Goal: Find specific page/section: Find specific page/section

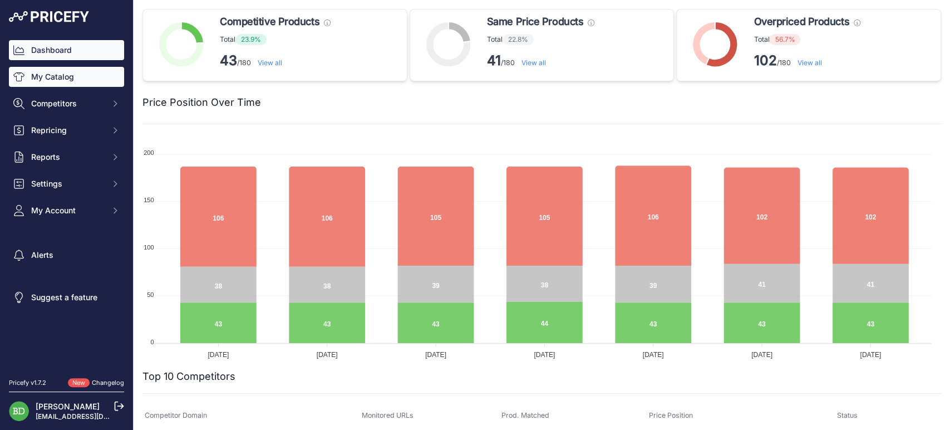
click at [57, 82] on link "My Catalog" at bounding box center [66, 77] width 115 height 20
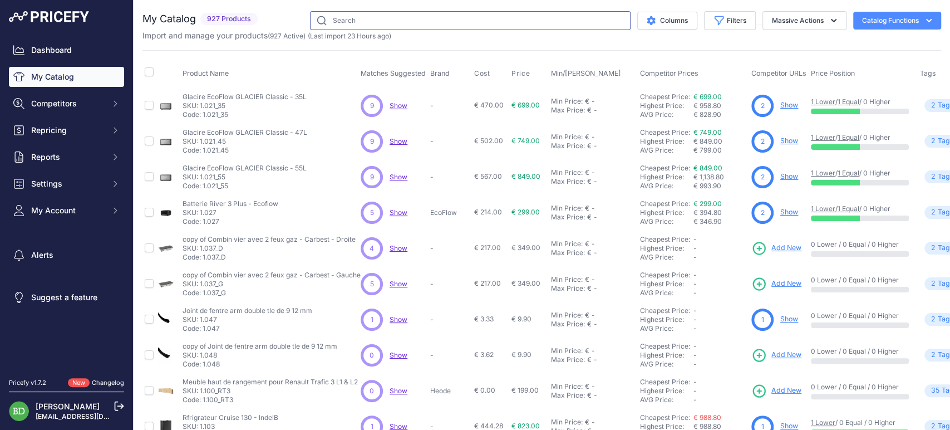
click at [382, 19] on input "text" at bounding box center [470, 20] width 321 height 19
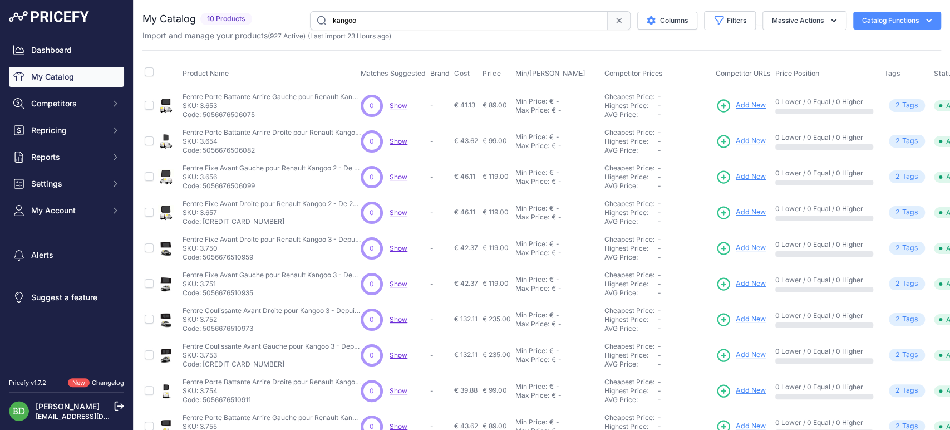
drag, startPoint x: 472, startPoint y: 23, endPoint x: 73, endPoint y: 19, distance: 399.3
click at [73, 19] on div "Dashboard My Catalog Competitors Competitors Monitored URLs MAP infringements R…" at bounding box center [475, 215] width 950 height 430
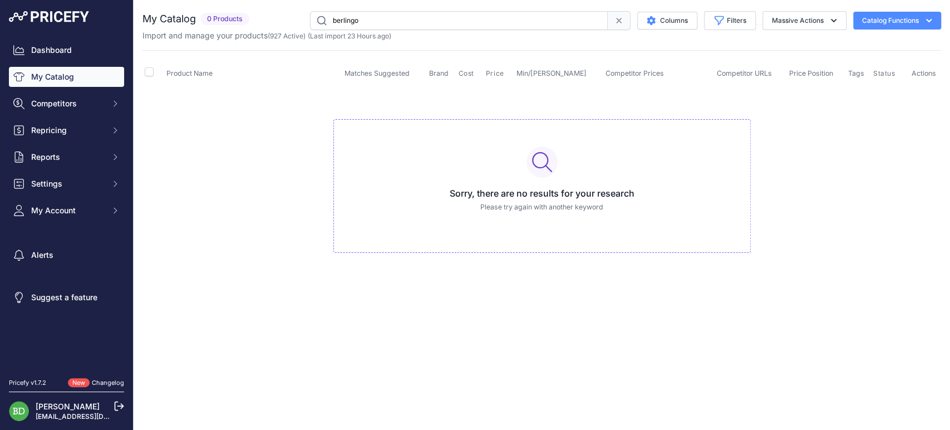
click at [445, 13] on input "berlingo" at bounding box center [459, 20] width 298 height 19
drag, startPoint x: 447, startPoint y: 23, endPoint x: 135, endPoint y: 21, distance: 311.3
click at [135, 21] on div "You are not connected to the internet. My Catalog" at bounding box center [542, 143] width 817 height 286
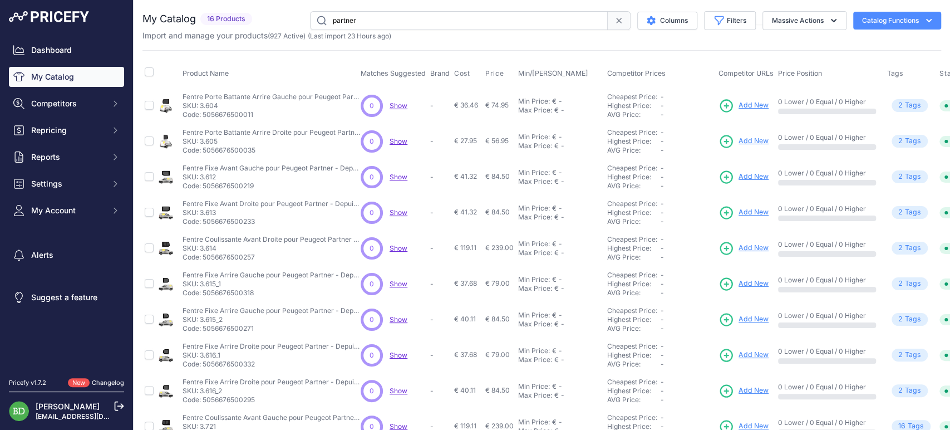
click at [437, 21] on input "partner" at bounding box center [459, 20] width 298 height 19
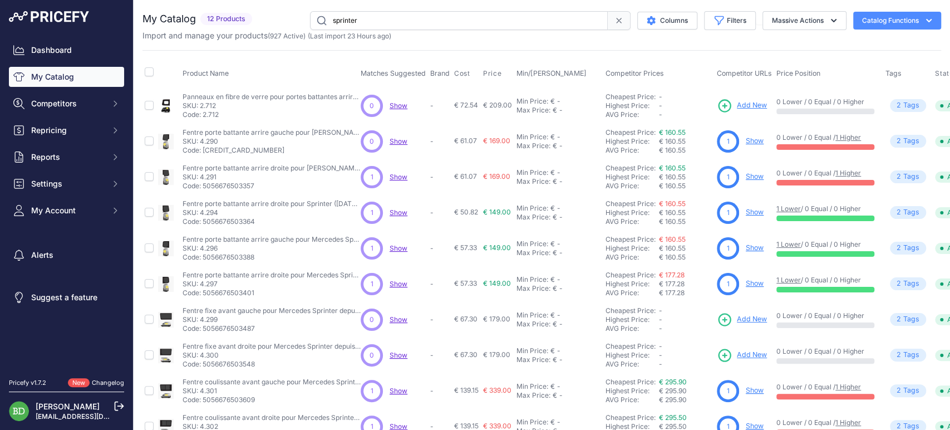
click at [447, 20] on input "sprinter" at bounding box center [459, 20] width 298 height 19
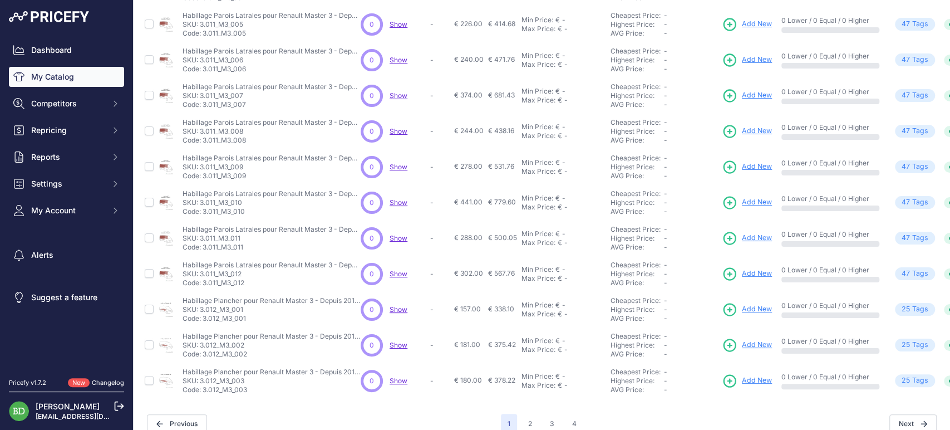
scroll to position [247, 0]
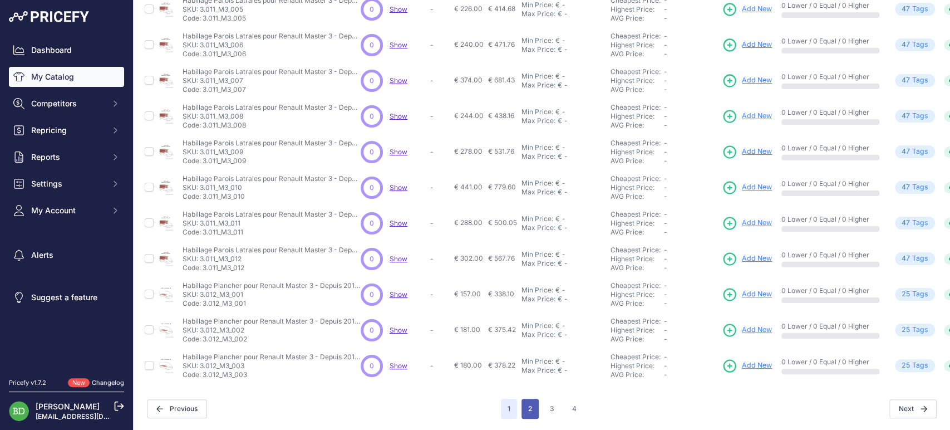
click at [527, 402] on button "2" at bounding box center [530, 409] width 17 height 20
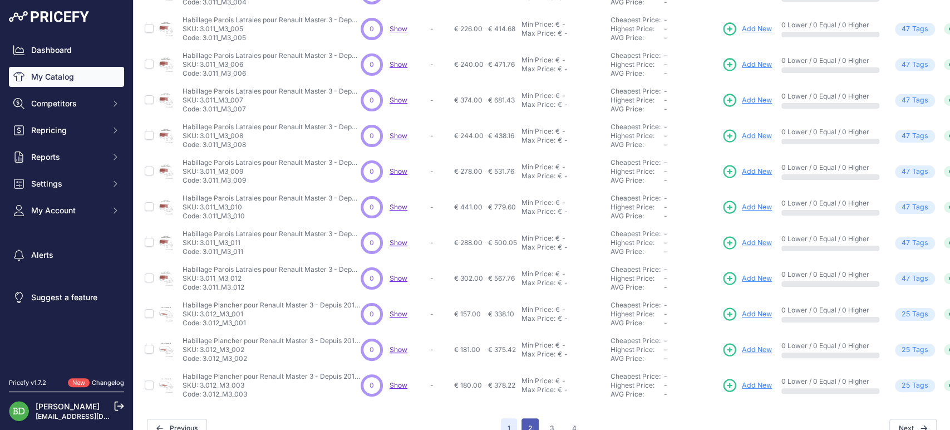
scroll to position [276, 0]
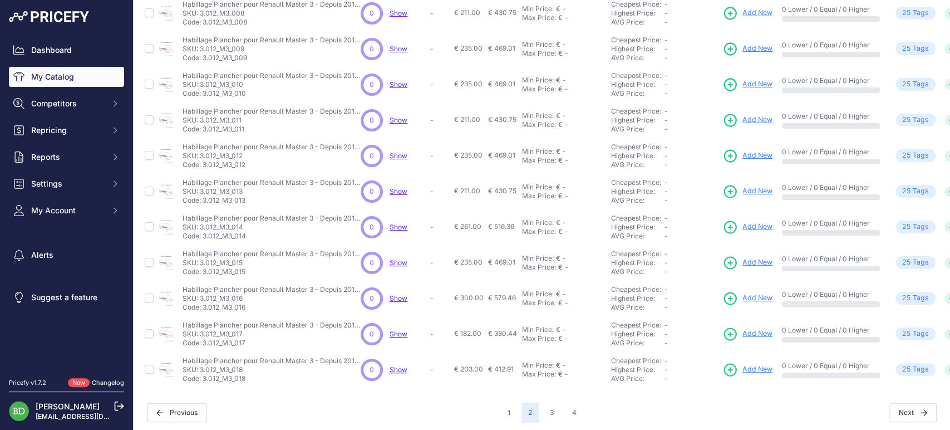
scroll to position [247, 0]
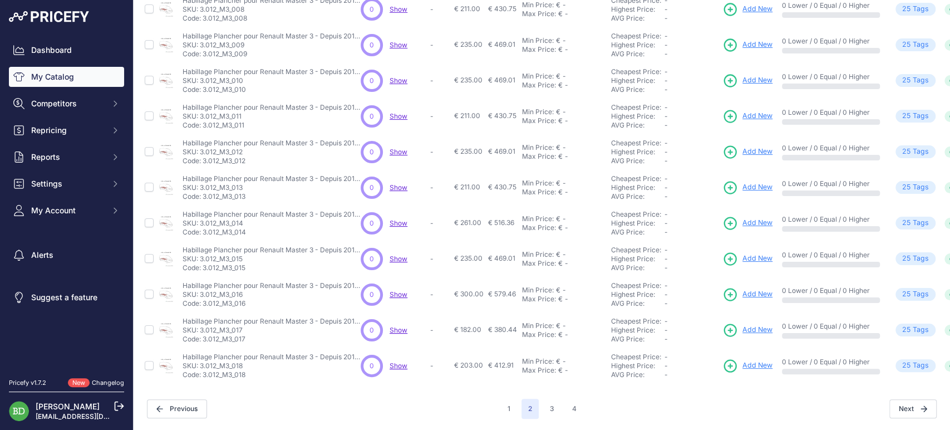
click at [559, 400] on div "1 2 3 4" at bounding box center [542, 409] width 82 height 20
click at [550, 401] on button "3" at bounding box center [552, 409] width 18 height 20
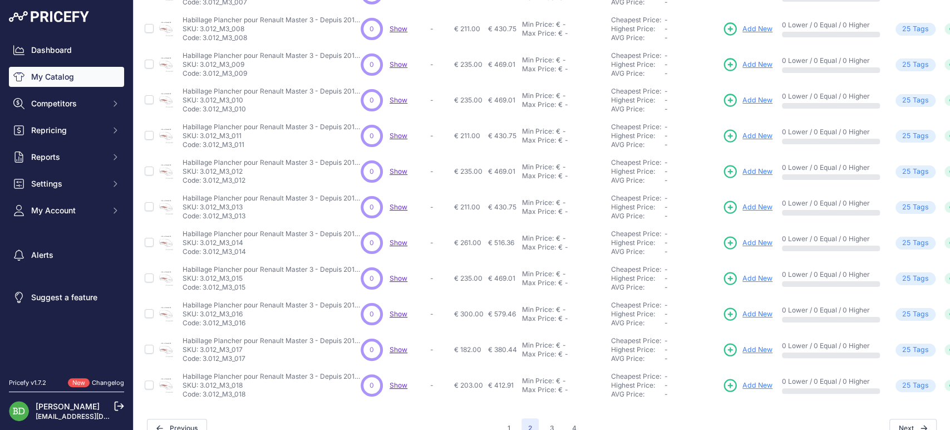
scroll to position [276, 0]
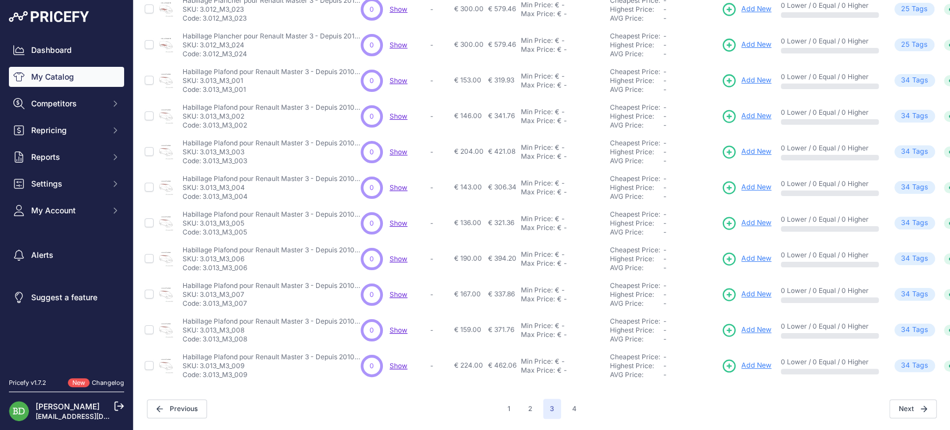
scroll to position [247, 0]
click at [569, 399] on button "4" at bounding box center [575, 409] width 18 height 20
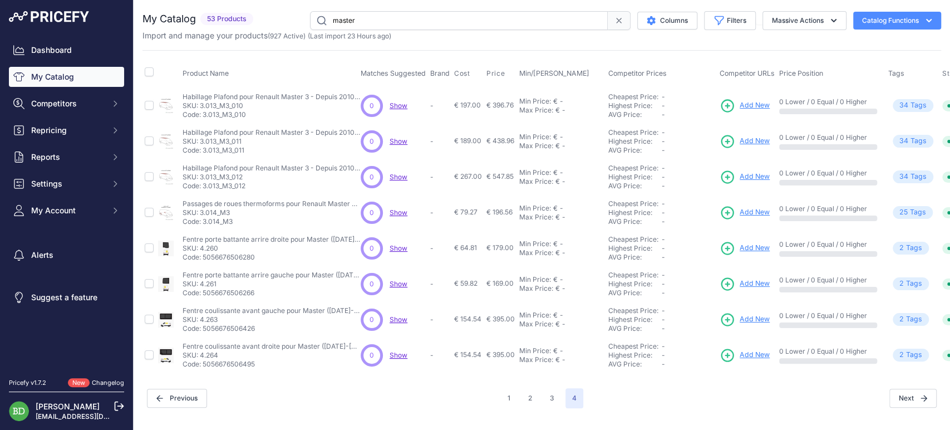
click at [509, 21] on input "master" at bounding box center [459, 20] width 298 height 19
click at [509, 19] on input "master" at bounding box center [459, 20] width 298 height 19
click at [508, 18] on input "master" at bounding box center [459, 20] width 298 height 19
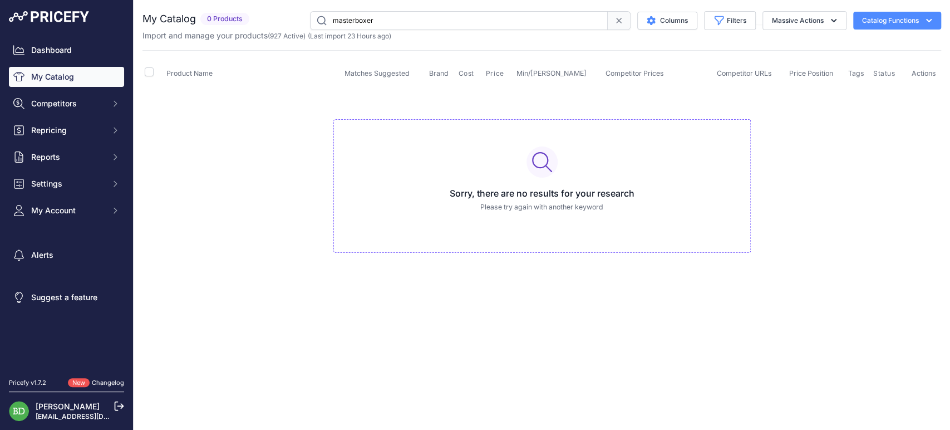
drag, startPoint x: 438, startPoint y: 17, endPoint x: 319, endPoint y: 12, distance: 119.3
click at [311, 30] on div "My Catalog 0 Products" at bounding box center [542, 26] width 799 height 30
type input "boxer"
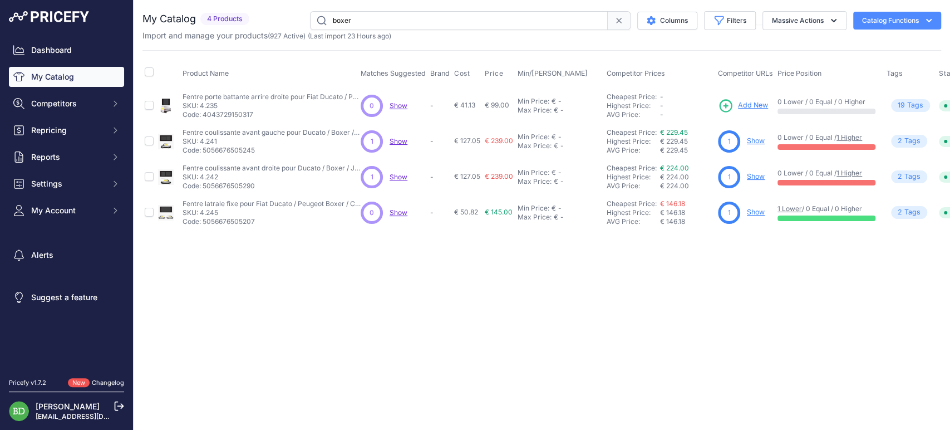
click at [775, 348] on div "Close You are not connected to the internet." at bounding box center [542, 215] width 817 height 430
click at [428, 310] on div "Close You are not connected to the internet." at bounding box center [542, 215] width 817 height 430
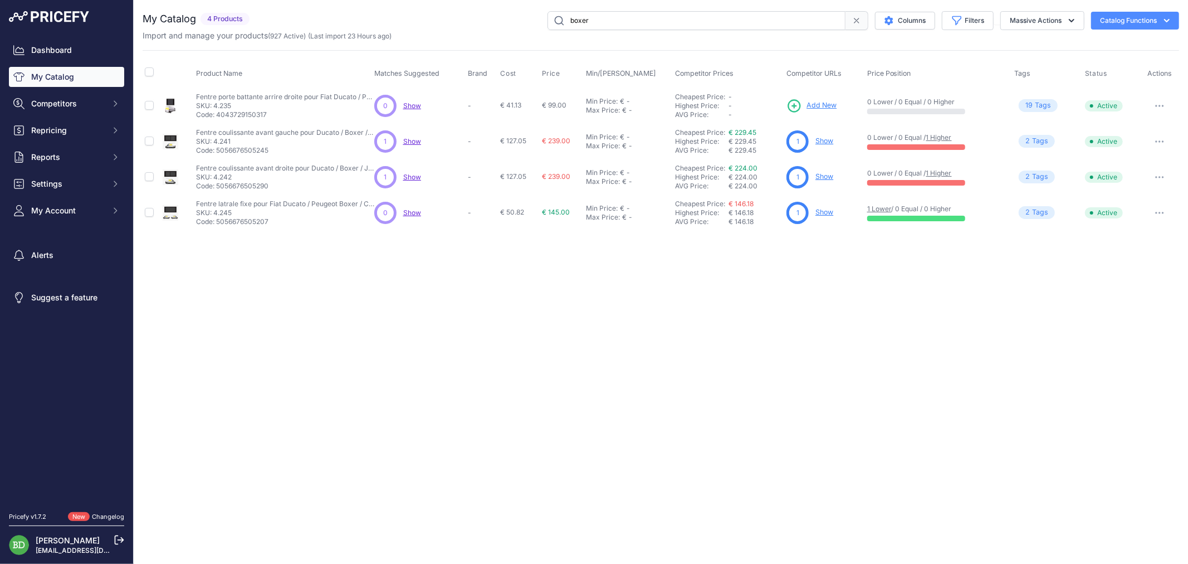
click at [845, 23] on span at bounding box center [856, 20] width 23 height 19
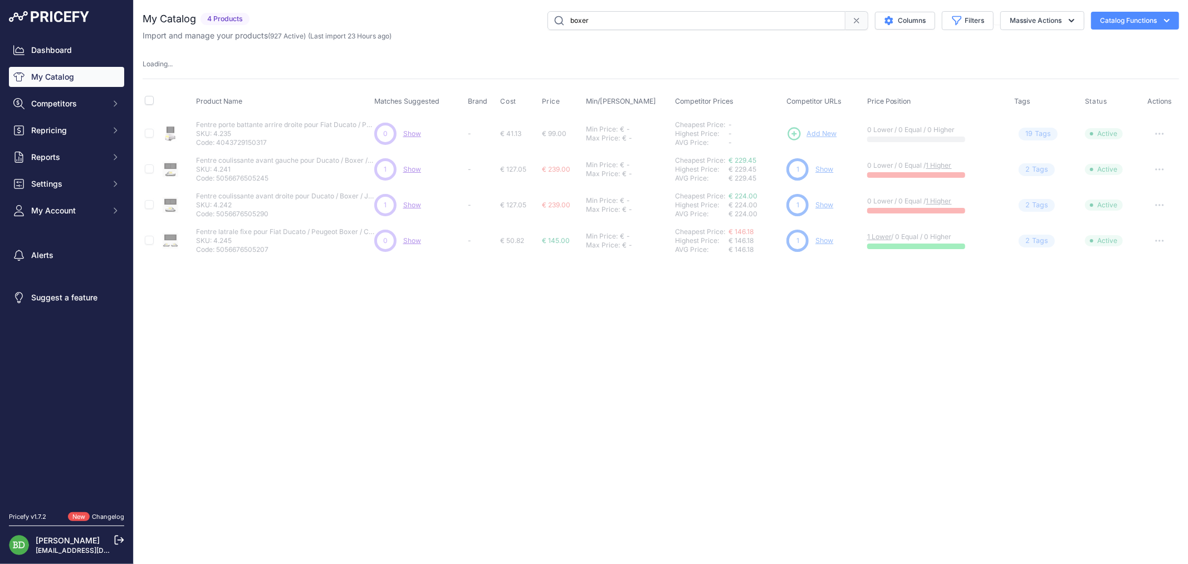
click at [852, 22] on icon at bounding box center [856, 20] width 9 height 9
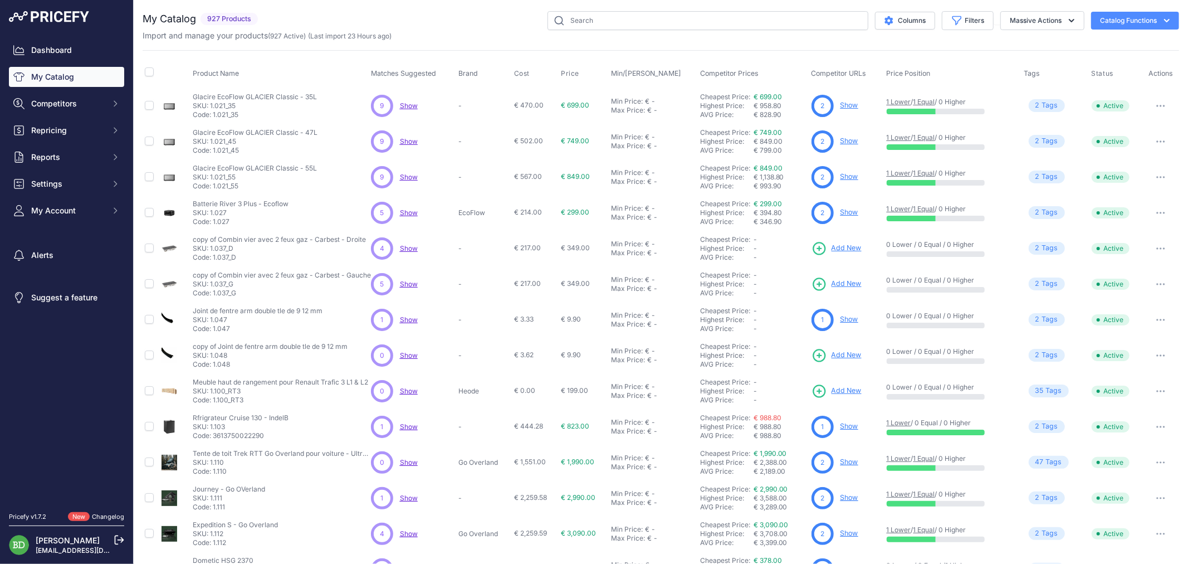
click at [950, 45] on div "My Catalog 927 Products" at bounding box center [661, 334] width 1036 height 646
click at [508, 38] on div "Import and manage your products ( 927 Active ) (Last import 23 Hours ago)" at bounding box center [661, 35] width 1036 height 11
